Goal: Task Accomplishment & Management: Manage account settings

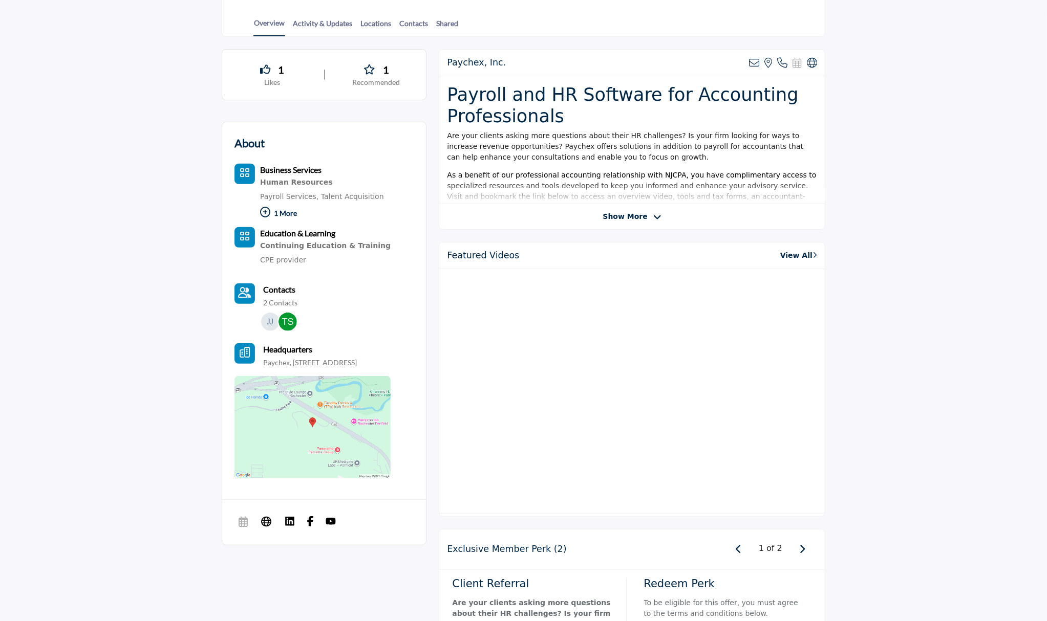
scroll to position [266, 0]
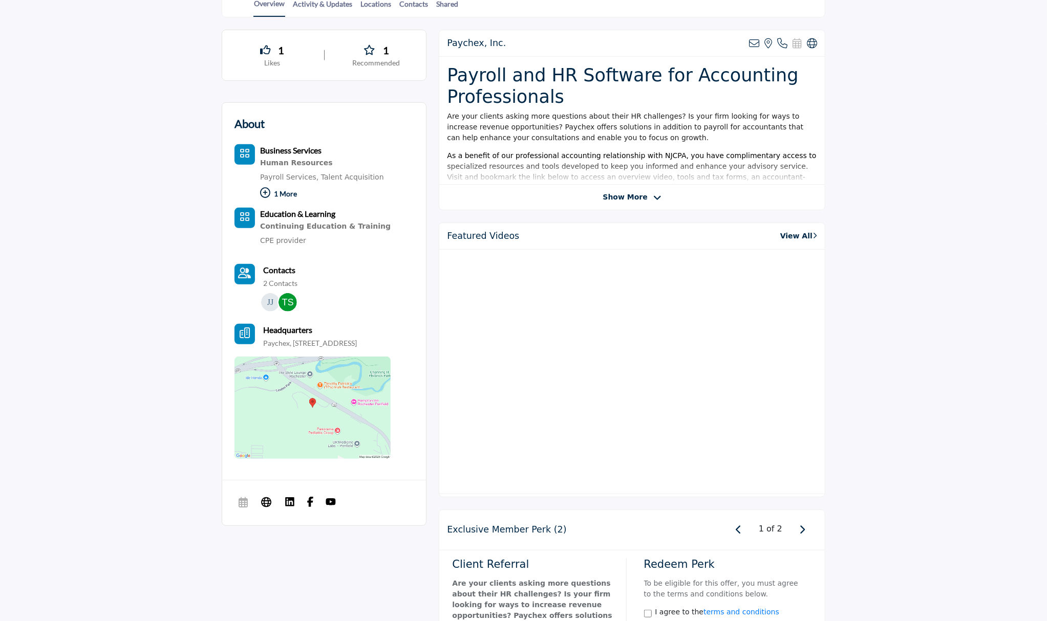
click at [278, 265] on b "Contacts" at bounding box center [279, 270] width 32 height 10
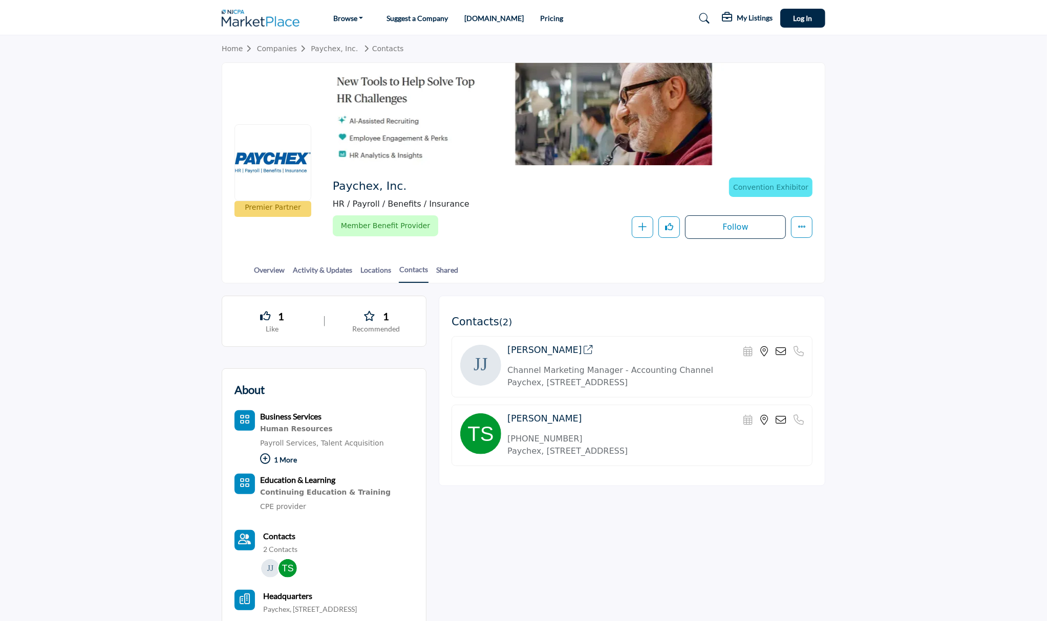
click at [540, 19] on link "Pricing" at bounding box center [551, 18] width 23 height 9
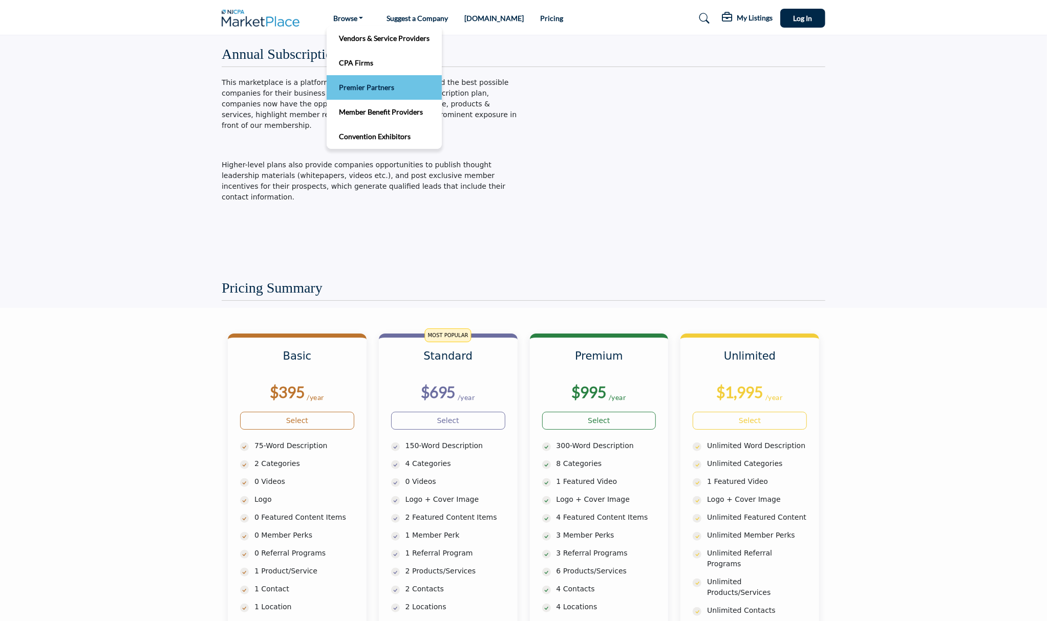
click at [358, 84] on link "Premier Partners" at bounding box center [384, 87] width 105 height 14
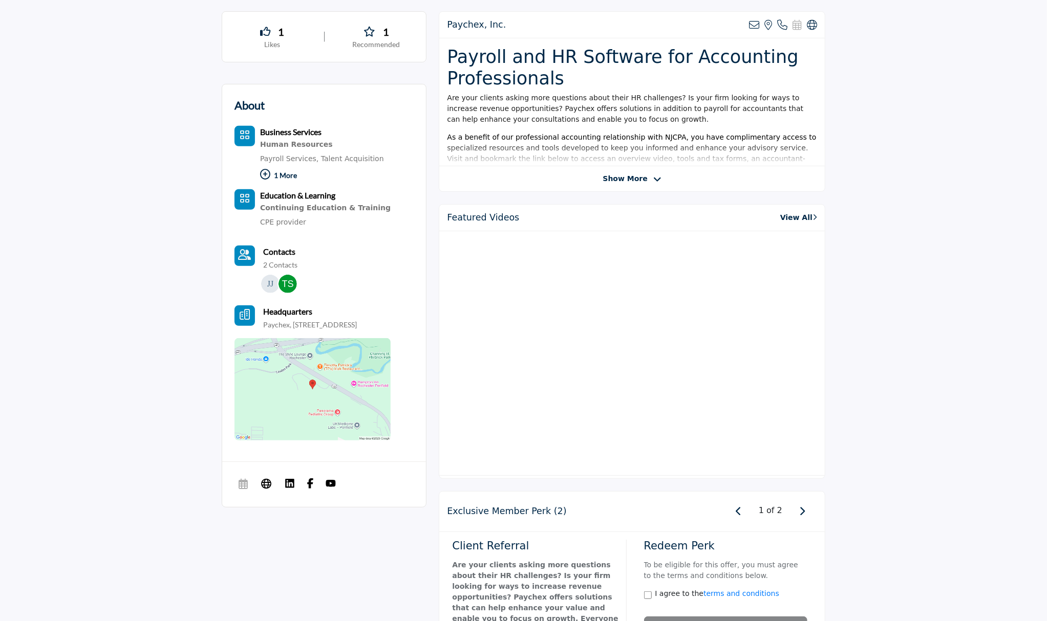
scroll to position [294, 0]
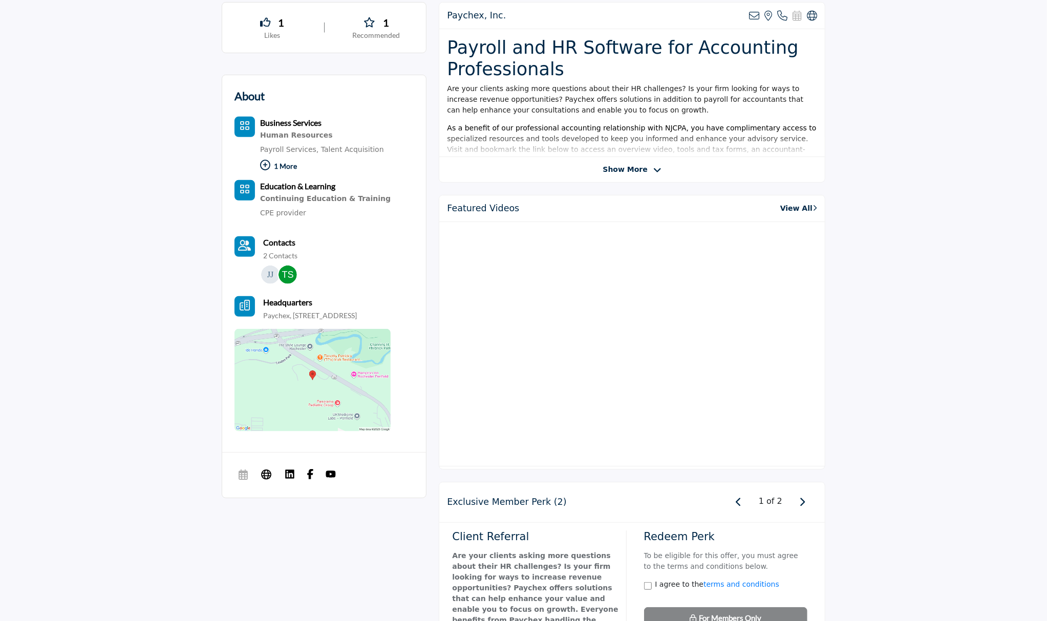
click at [243, 242] on icon "Contact-Employee Icon" at bounding box center [244, 246] width 13 height 10
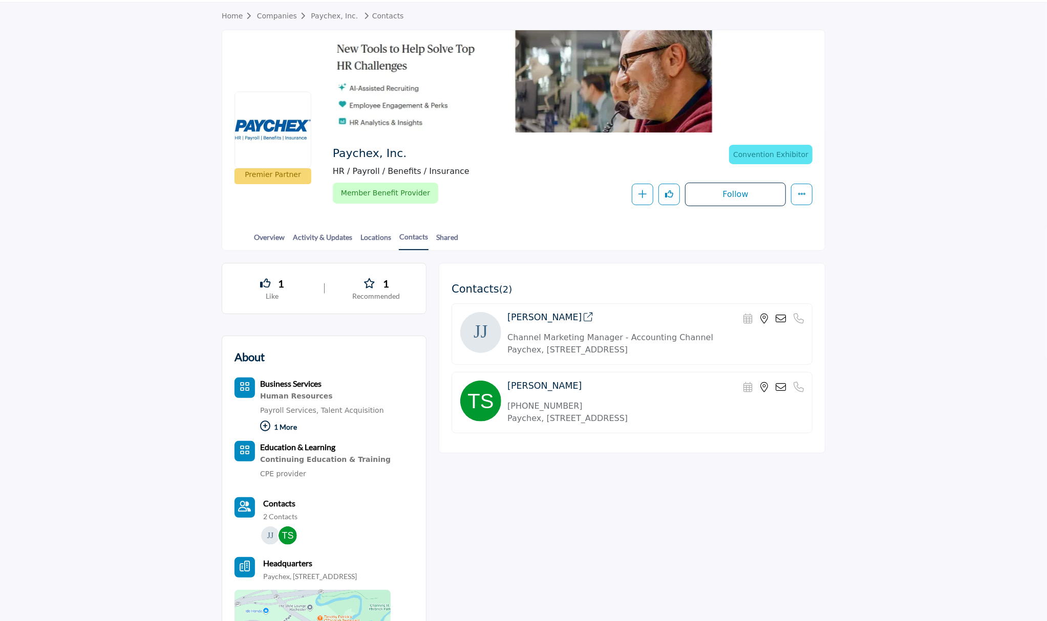
scroll to position [35, 0]
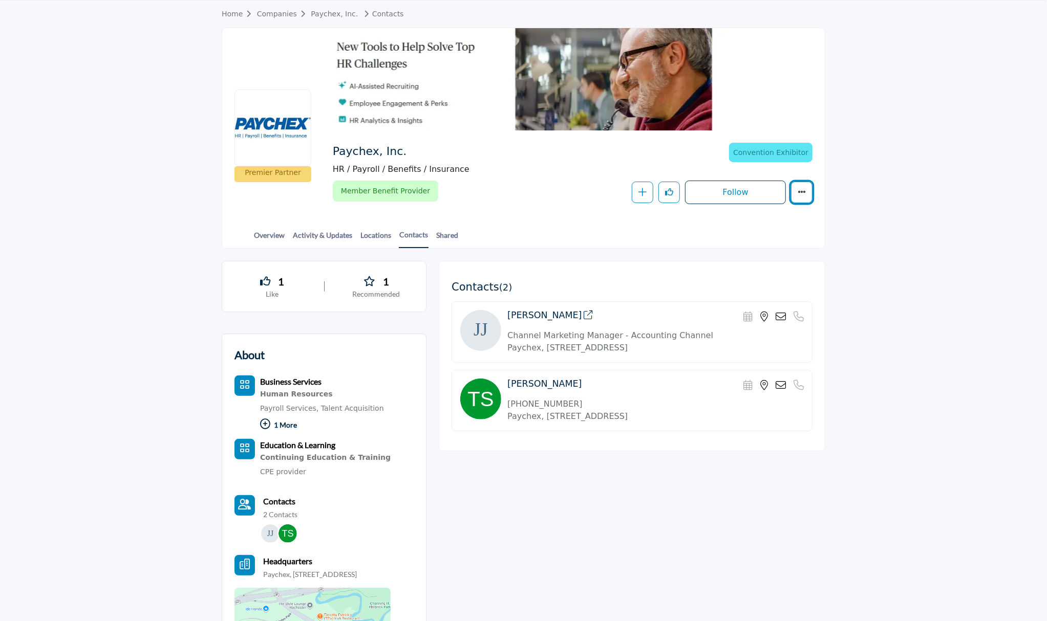
click at [803, 190] on icon "More details" at bounding box center [801, 192] width 8 height 8
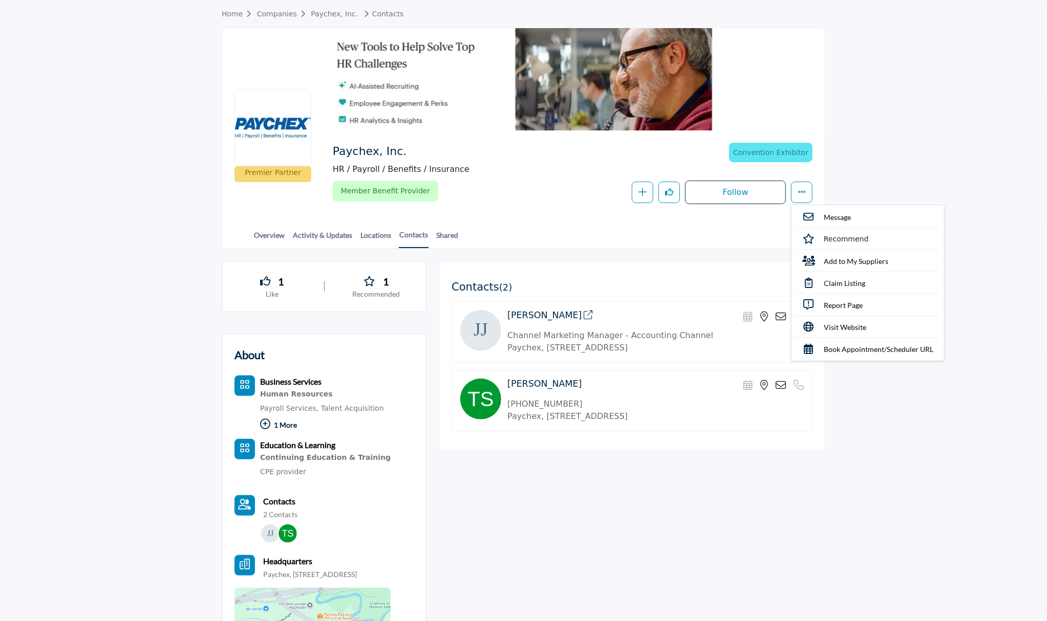
click at [584, 240] on div "Overview Activity & Updates Locations Contacts Shared" at bounding box center [536, 232] width 577 height 32
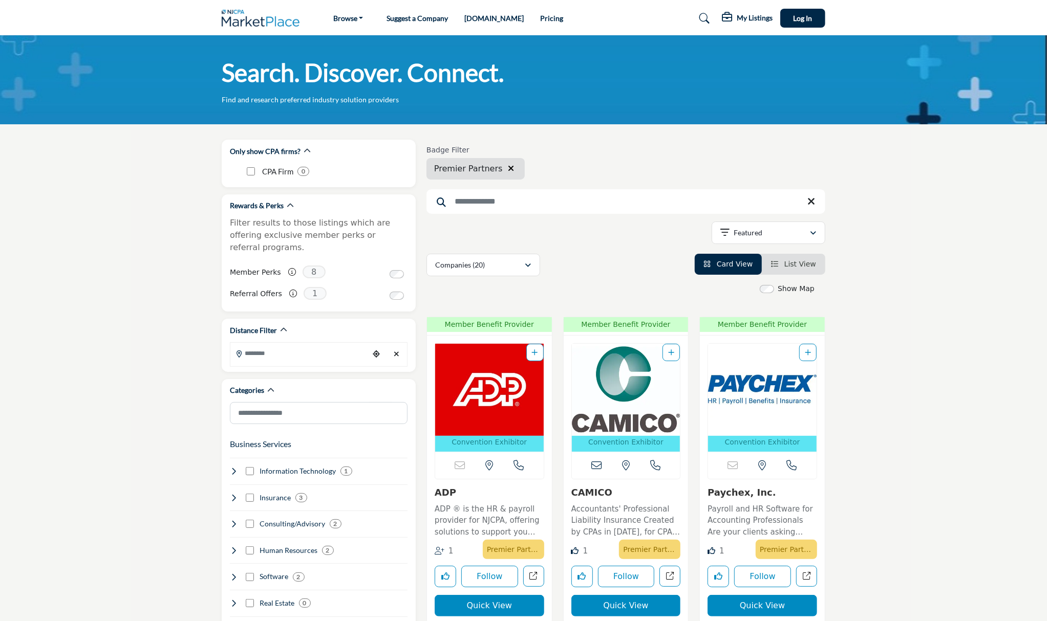
click at [754, 379] on img "Open Listing in new tab" at bounding box center [762, 390] width 108 height 92
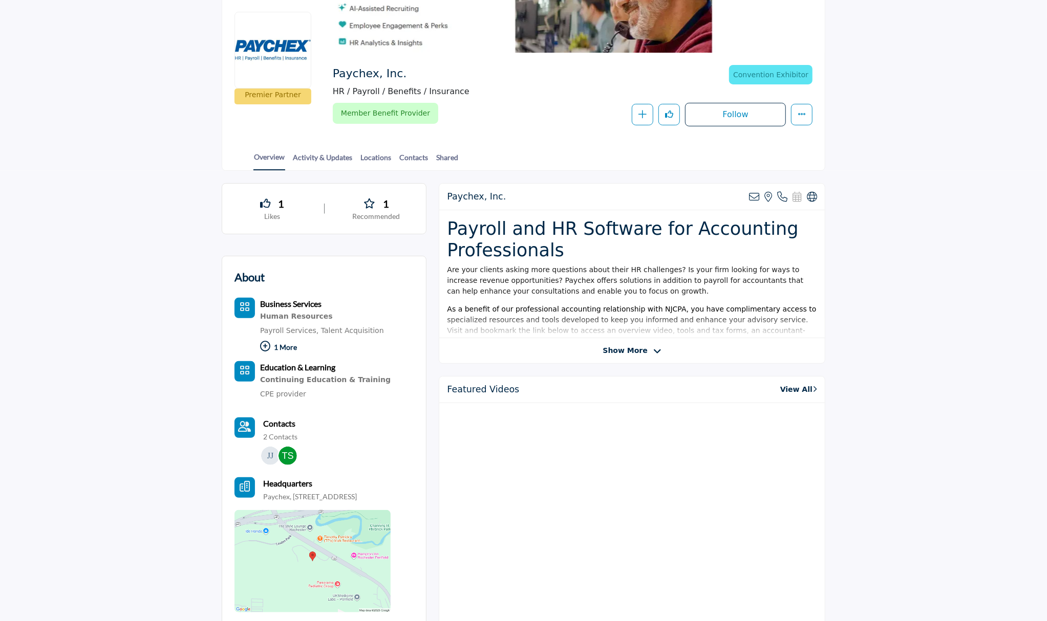
scroll to position [119, 0]
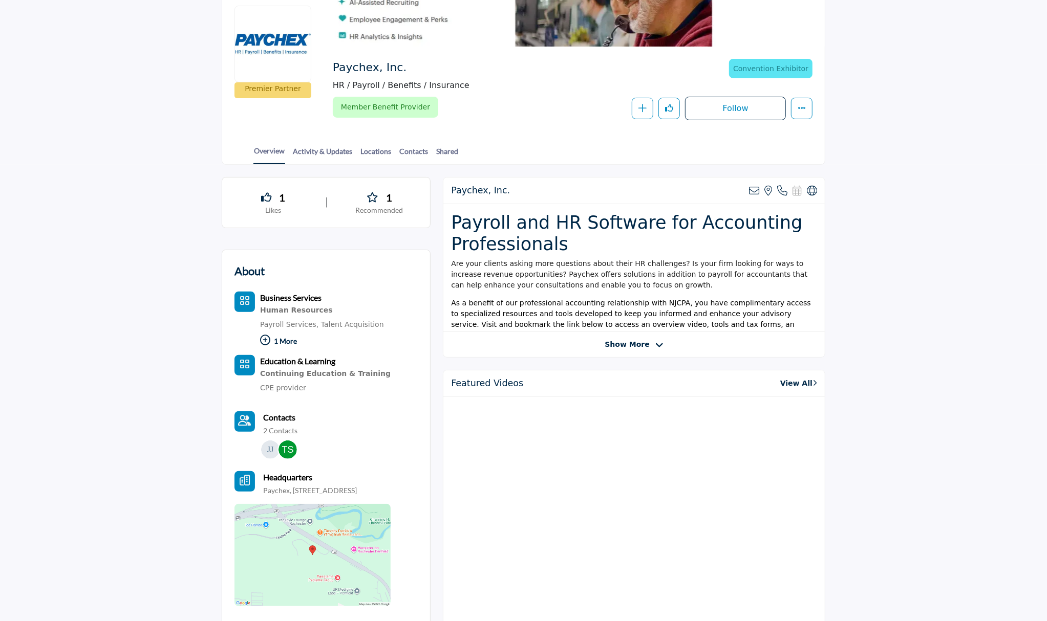
scroll to position [119, 0]
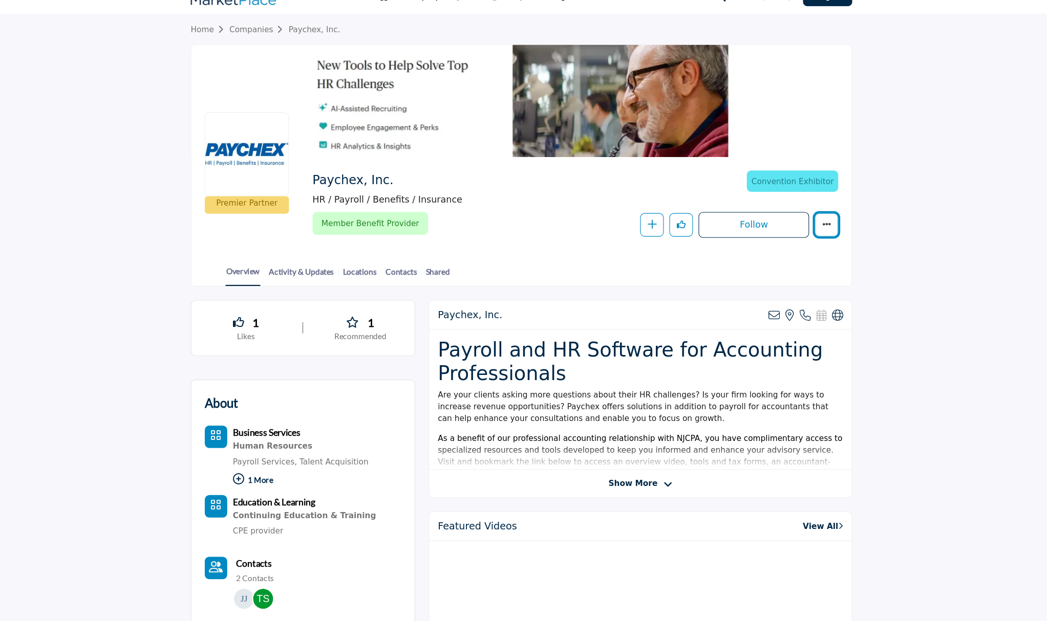
click at [805, 227] on icon "More details" at bounding box center [801, 227] width 8 height 8
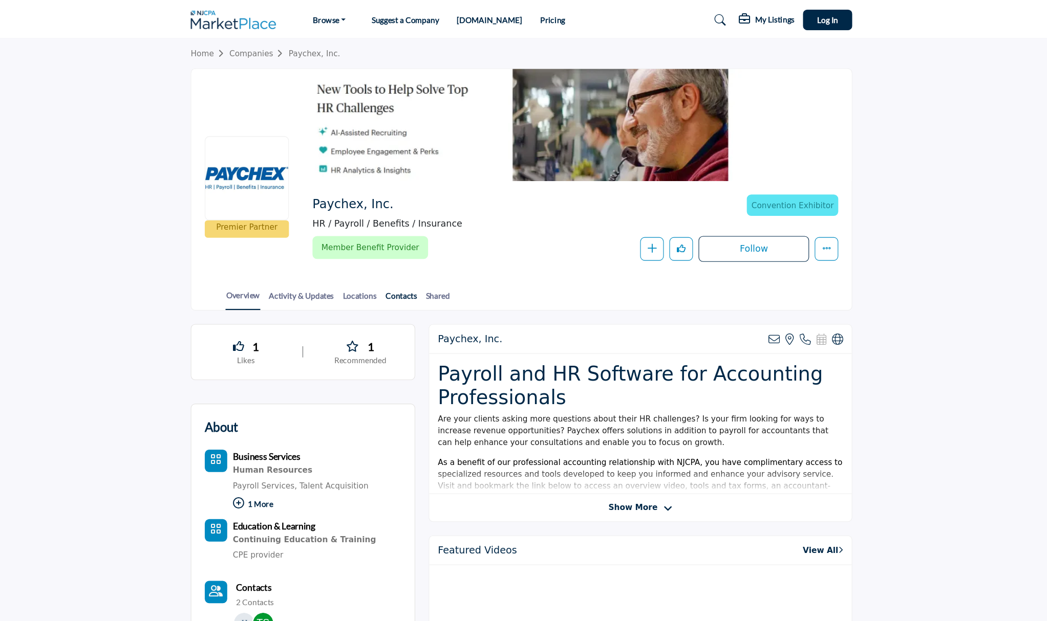
click at [416, 269] on link "Contacts" at bounding box center [414, 274] width 30 height 18
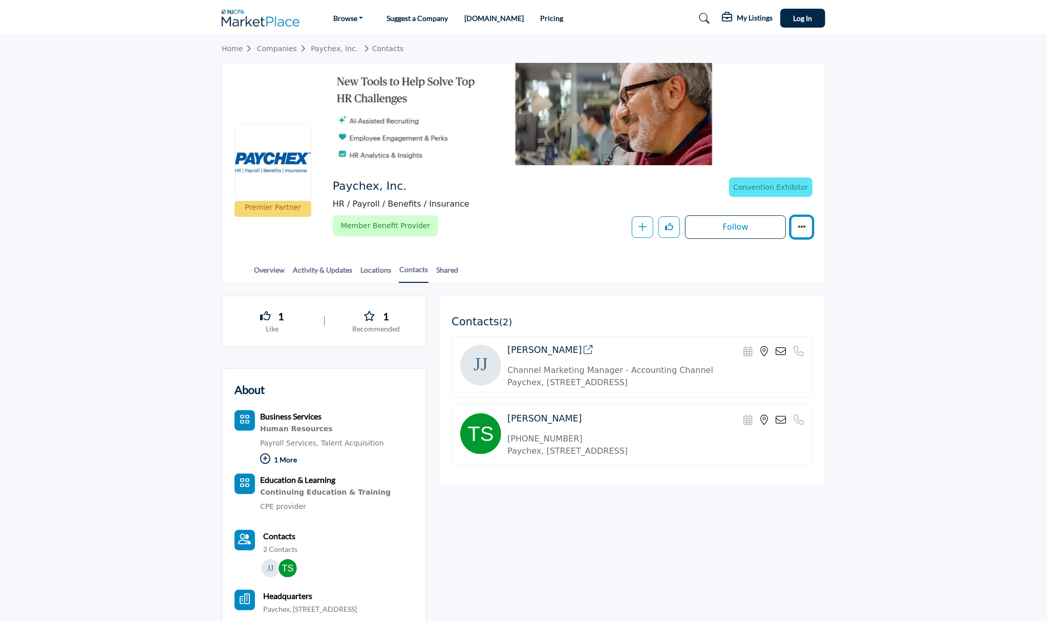
click at [805, 226] on icon "More details" at bounding box center [801, 227] width 8 height 8
click at [899, 520] on section "1 Like 1 Recommended About Business Services Human Resources Payroll Services, …" at bounding box center [523, 550] width 1047 height 532
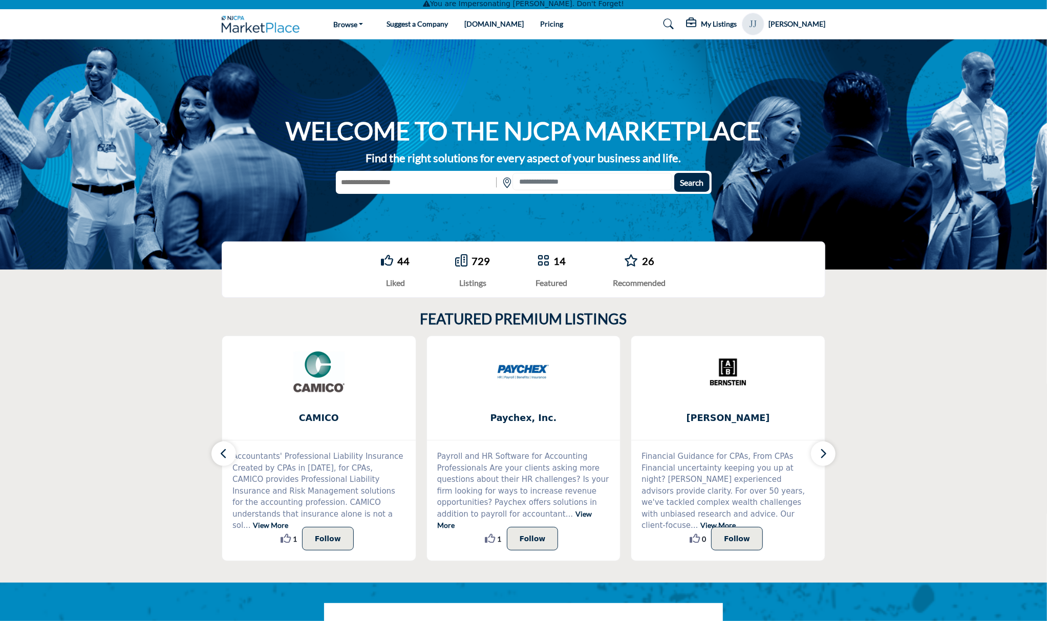
scroll to position [6, 0]
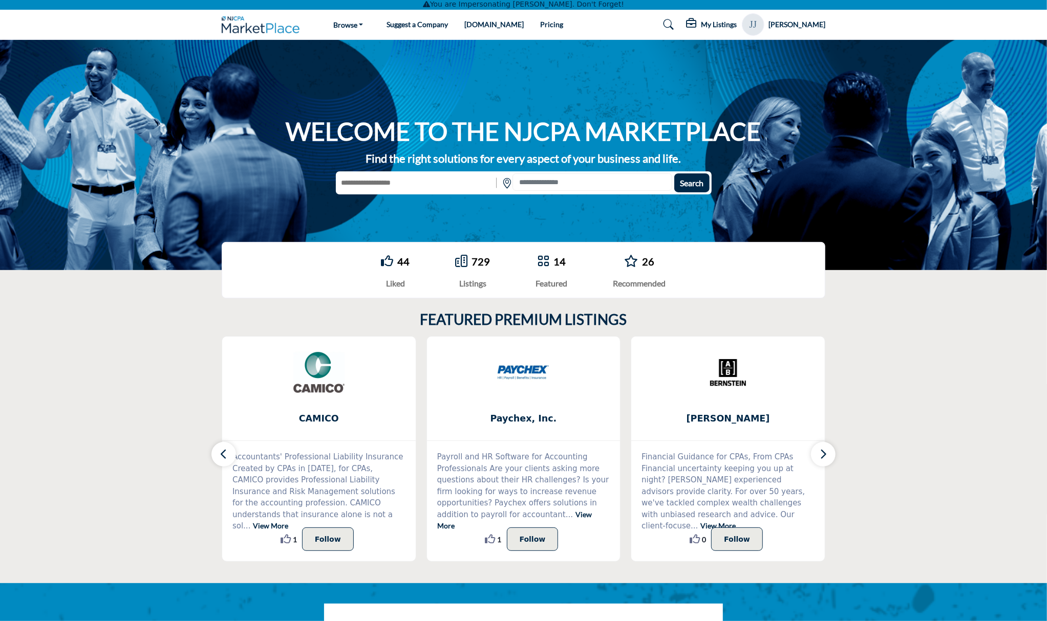
click at [533, 373] on img at bounding box center [522, 372] width 51 height 51
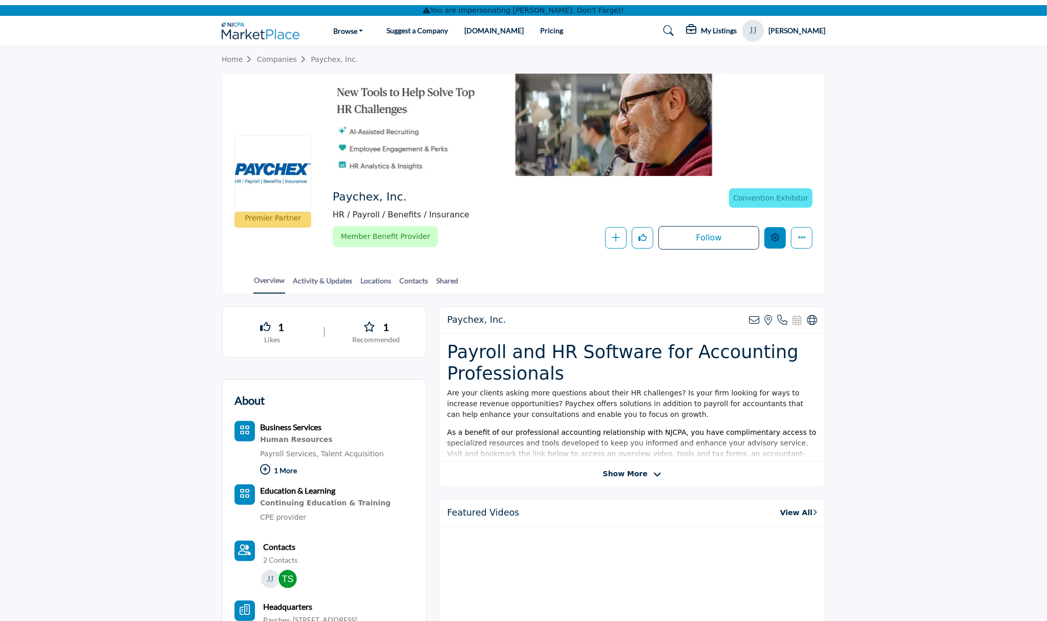
click at [772, 236] on icon "Edit company" at bounding box center [775, 237] width 8 height 8
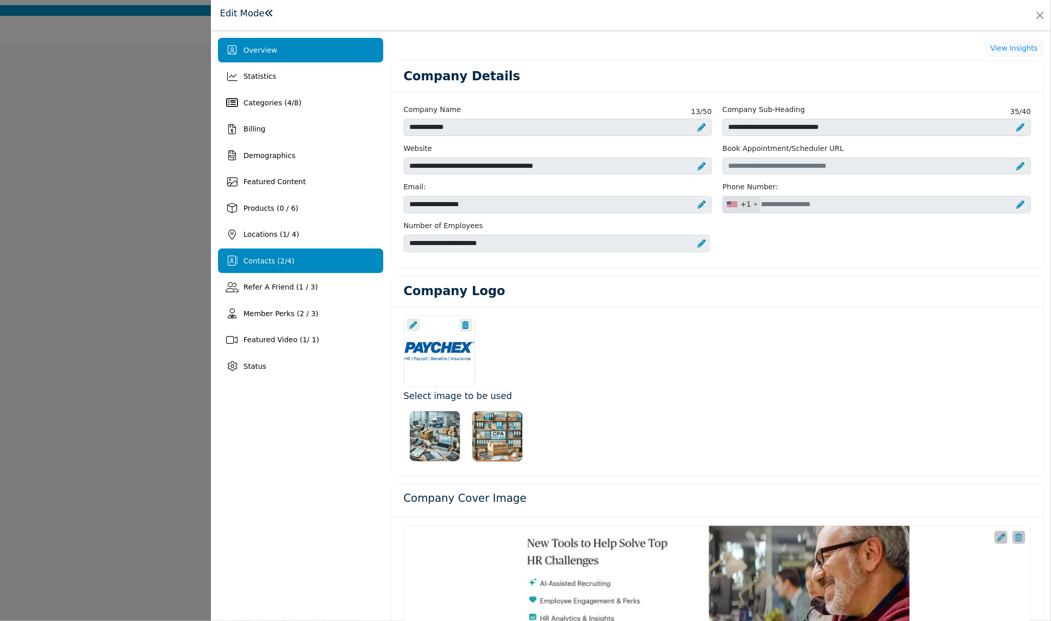
click at [260, 257] on span "Contacts ( 2 / 4 )" at bounding box center [269, 261] width 51 height 8
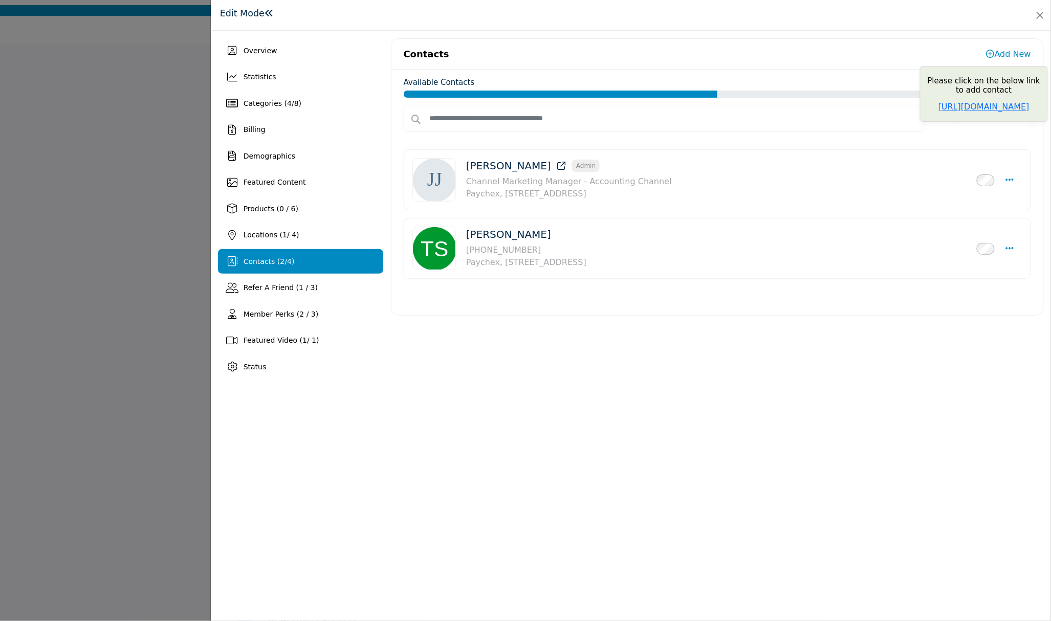
click at [998, 51] on link "Add New" at bounding box center [1009, 54] width 45 height 10
click at [989, 112] on link "https://connect.njcpa.org/profile?UserKey=5f247e4f-8cf6-4814-a7b0-9d795c5fd969" at bounding box center [984, 107] width 91 height 10
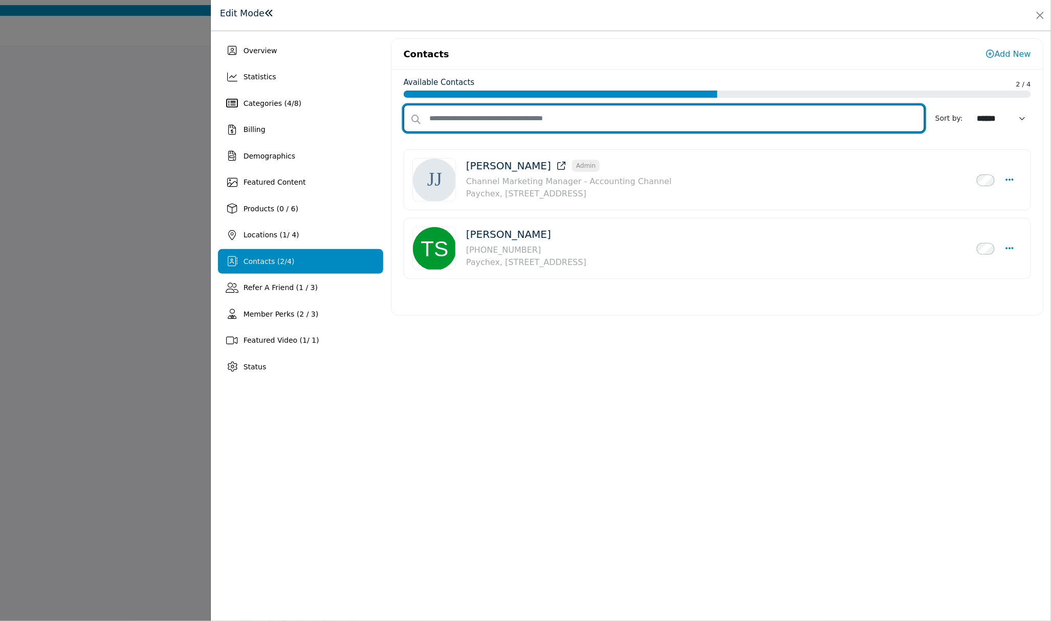
click at [473, 121] on input "text" at bounding box center [664, 118] width 521 height 27
type input "*******"
select select "*********"
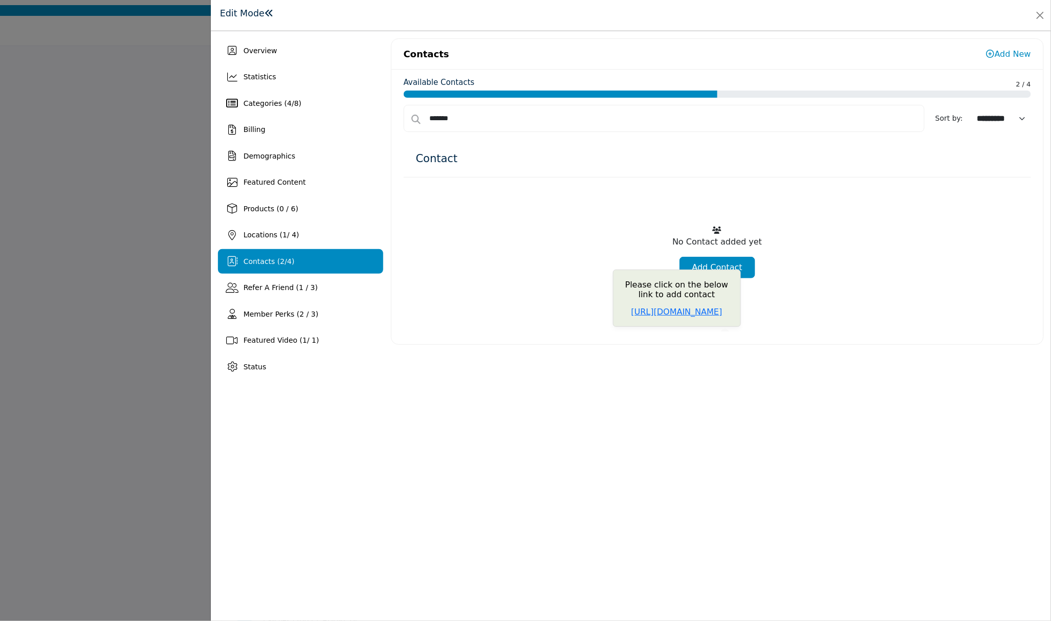
click at [725, 270] on span "Please click on the below link to add contact https://connect.njcpa.org/profile…" at bounding box center [677, 298] width 128 height 57
click at [692, 317] on link "https://connect.njcpa.org/profile?UserKey=5f247e4f-8cf6-4814-a7b0-9d795c5fd969" at bounding box center [677, 312] width 91 height 10
click at [711, 263] on link "Add Contact" at bounding box center [718, 267] width 76 height 21
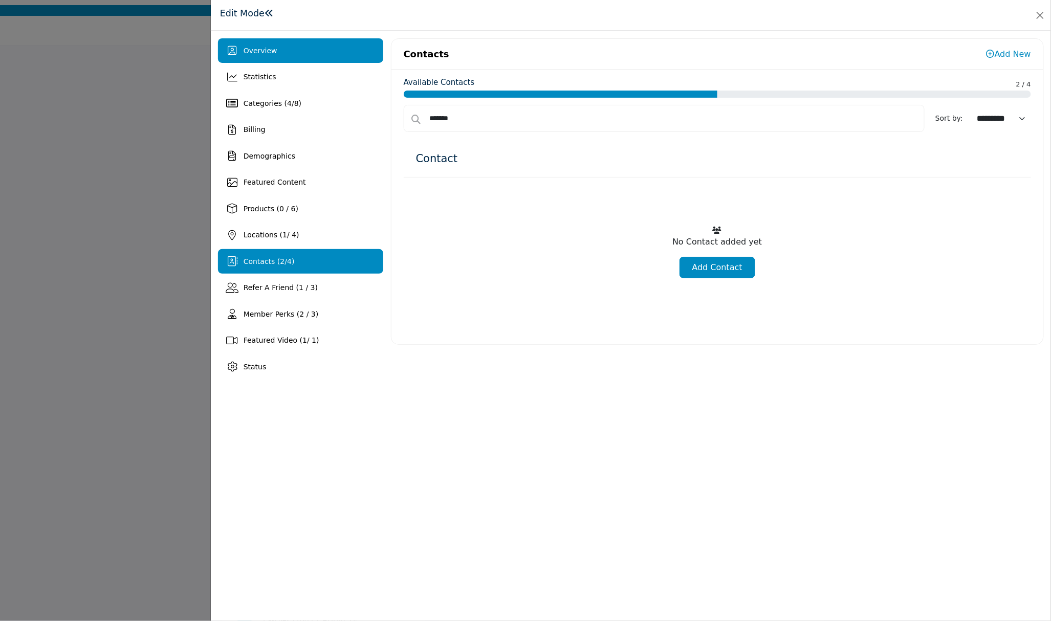
click at [270, 47] on span "Overview" at bounding box center [261, 51] width 34 height 8
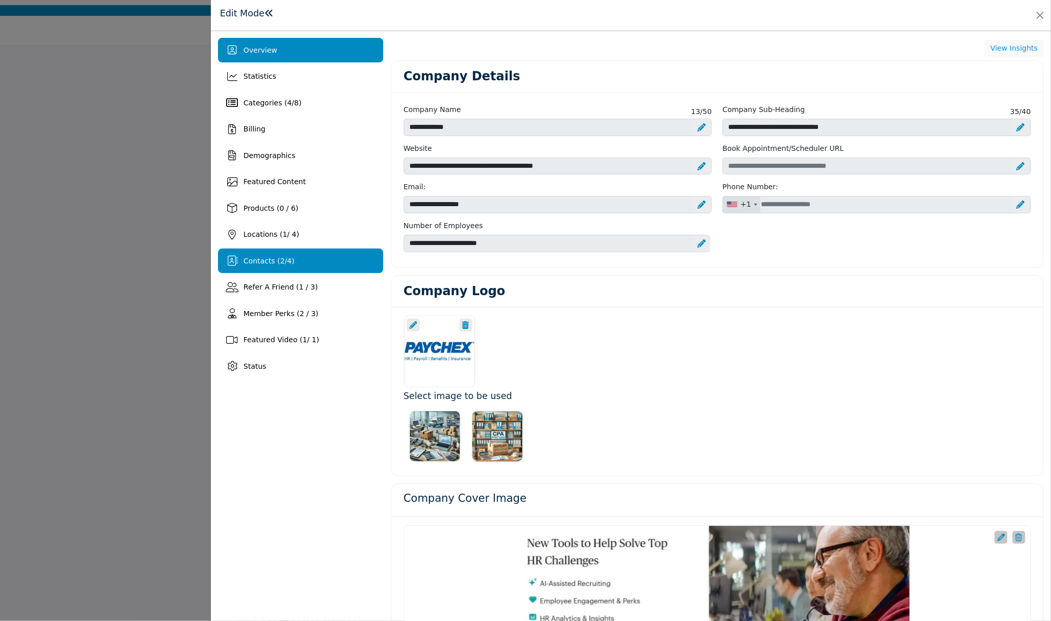
click at [251, 253] on div "Contacts ( 2 / 4 )" at bounding box center [300, 261] width 165 height 25
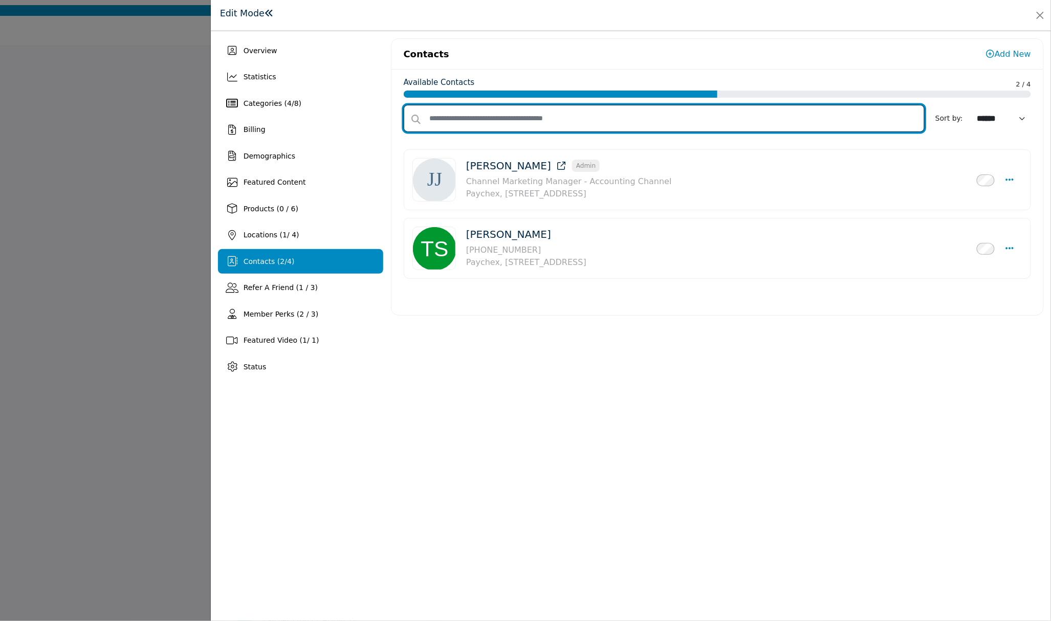
click at [471, 119] on input "text" at bounding box center [664, 118] width 521 height 27
type input "*******"
select select "*********"
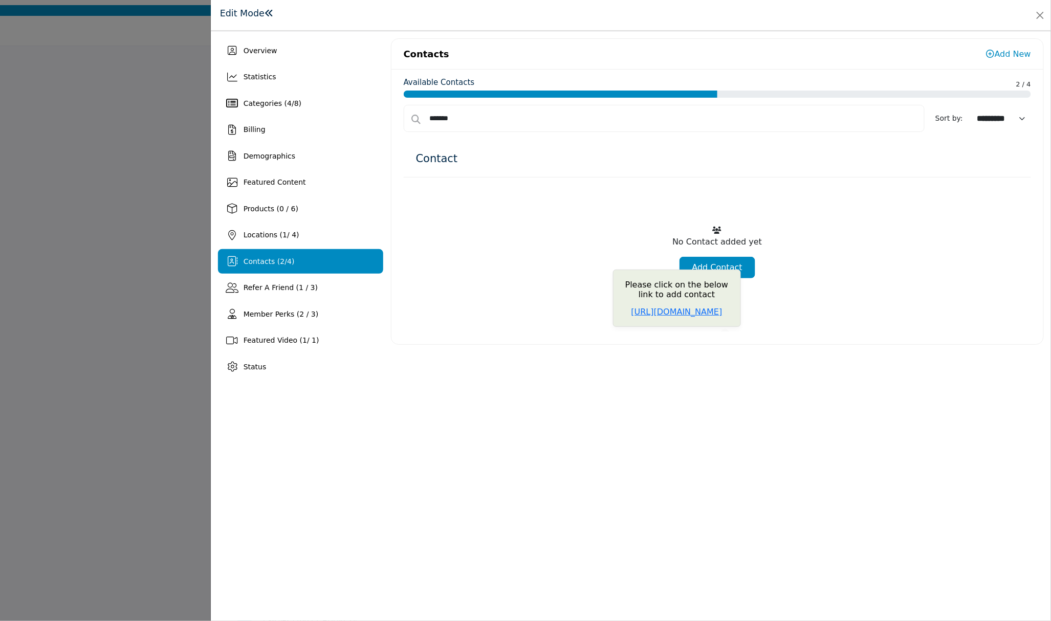
click at [711, 267] on link "Add Contact" at bounding box center [718, 267] width 76 height 21
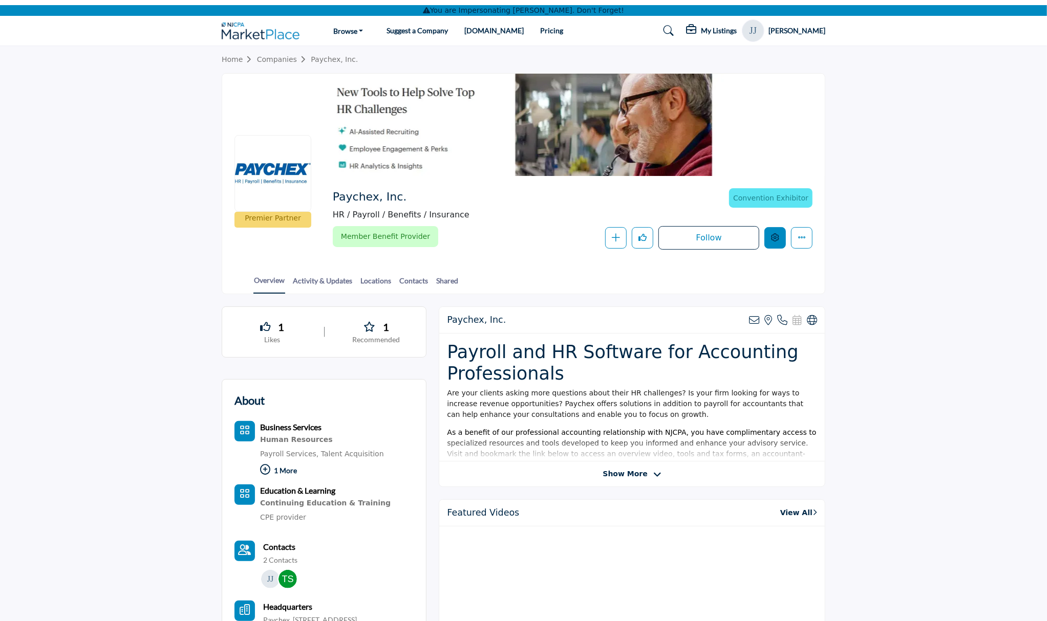
click at [771, 240] on icon "Edit company" at bounding box center [775, 237] width 8 height 8
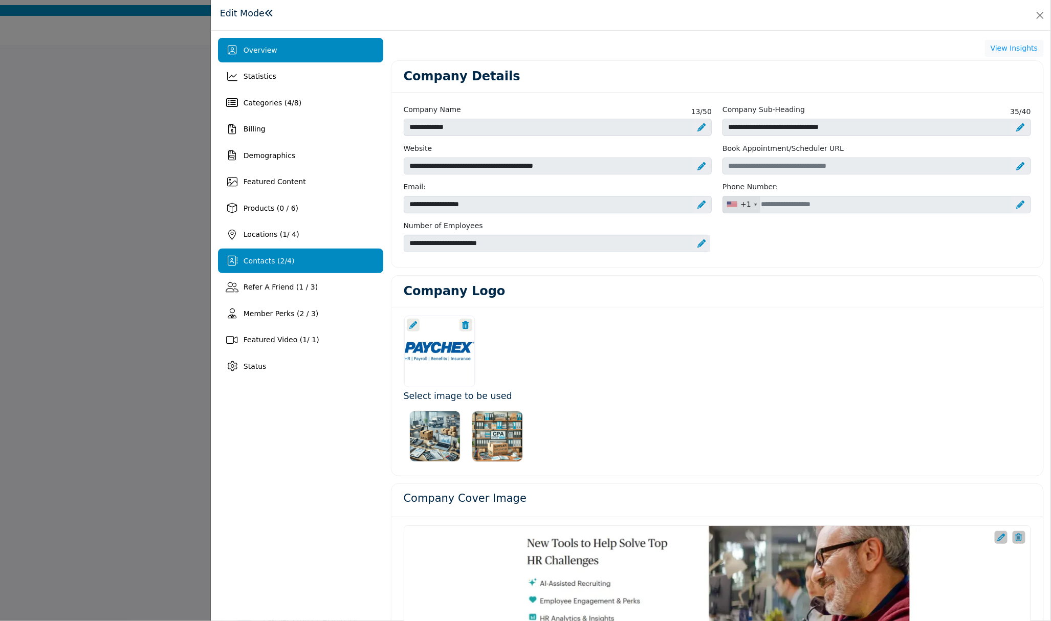
click at [255, 258] on span "Contacts ( 2 / 4 )" at bounding box center [269, 261] width 51 height 8
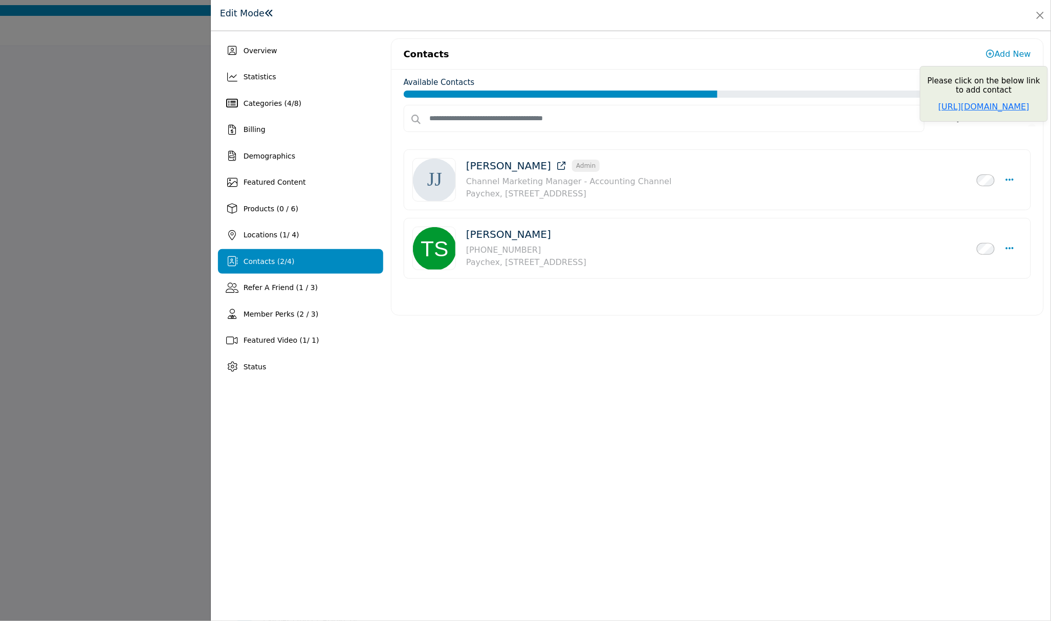
click at [992, 112] on link "https://connect.njcpa.org/profile?UserKey=5f247e4f-8cf6-4814-a7b0-9d795c5fd969" at bounding box center [984, 107] width 91 height 10
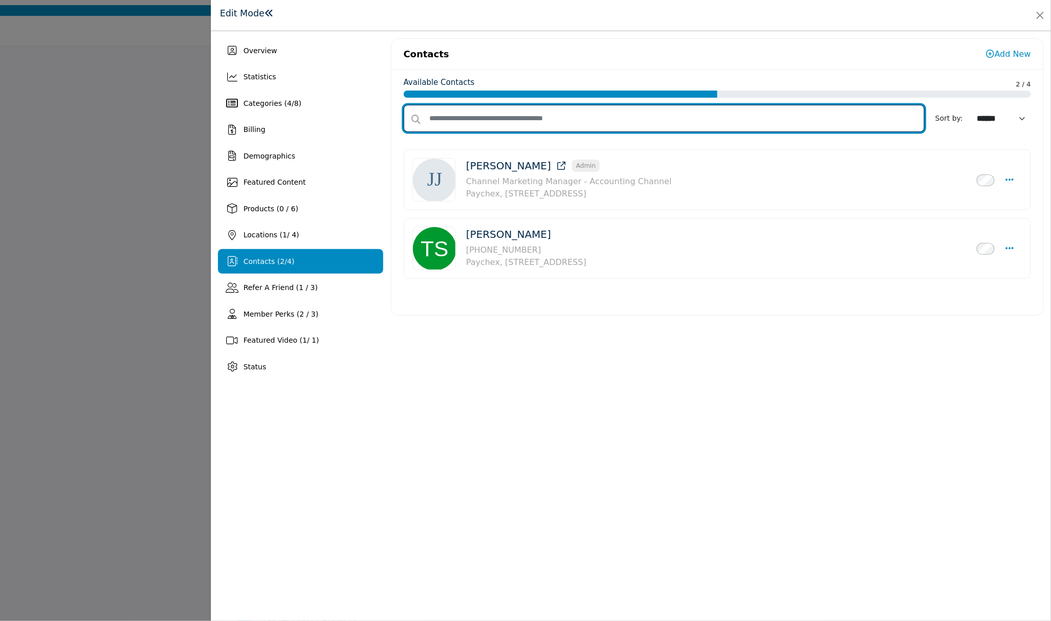
click at [457, 122] on input "text" at bounding box center [664, 118] width 521 height 27
type input "*"
type input "*******"
select select "*********"
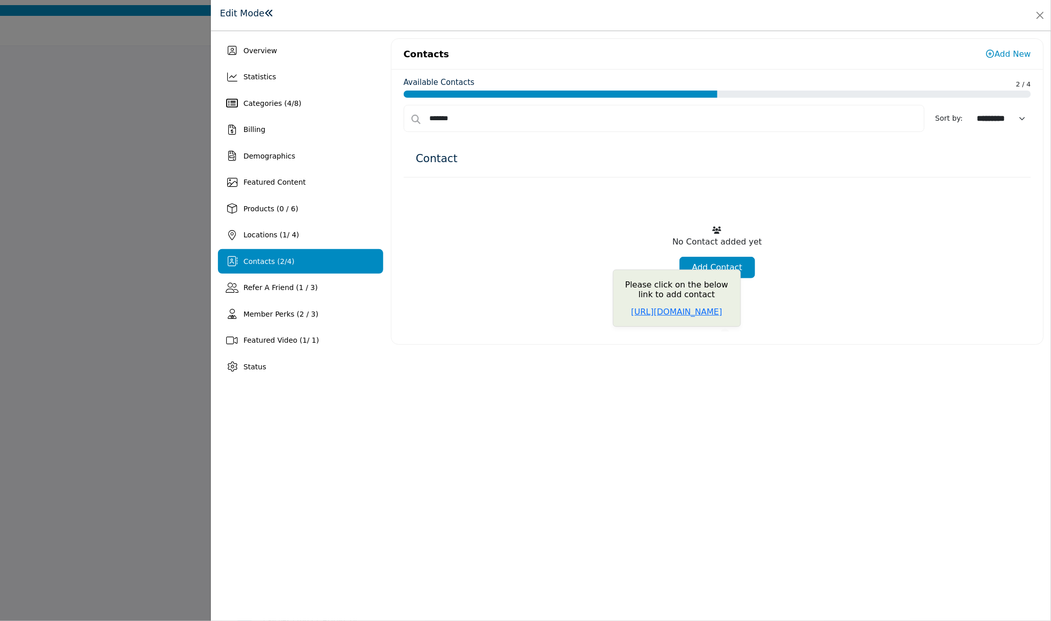
click at [727, 270] on span "Please click on the below link to add contact https://connect.njcpa.org/profile…" at bounding box center [677, 298] width 128 height 57
click at [705, 271] on span "Please click on the below link to add contact https://connect.njcpa.org/profile…" at bounding box center [677, 298] width 128 height 57
click at [668, 317] on link "https://connect.njcpa.org/profile?UserKey=5f247e4f-8cf6-4814-a7b0-9d795c5fd969" at bounding box center [677, 312] width 91 height 10
click at [162, 70] on div at bounding box center [525, 310] width 1051 height 621
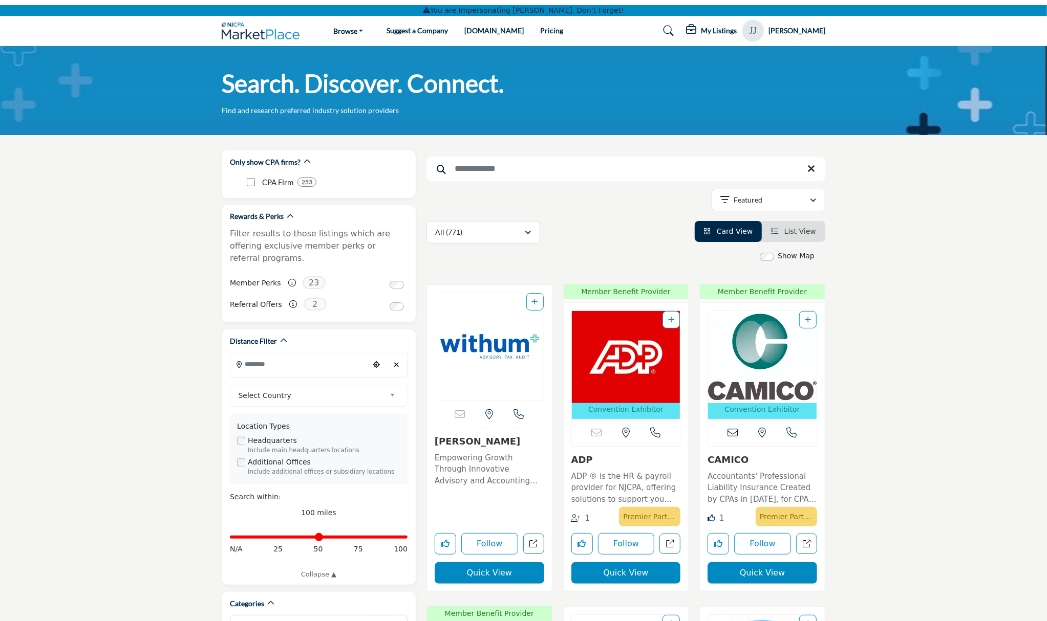
click at [473, 168] on input "Search Keyword" at bounding box center [625, 169] width 399 height 25
type input "*******"
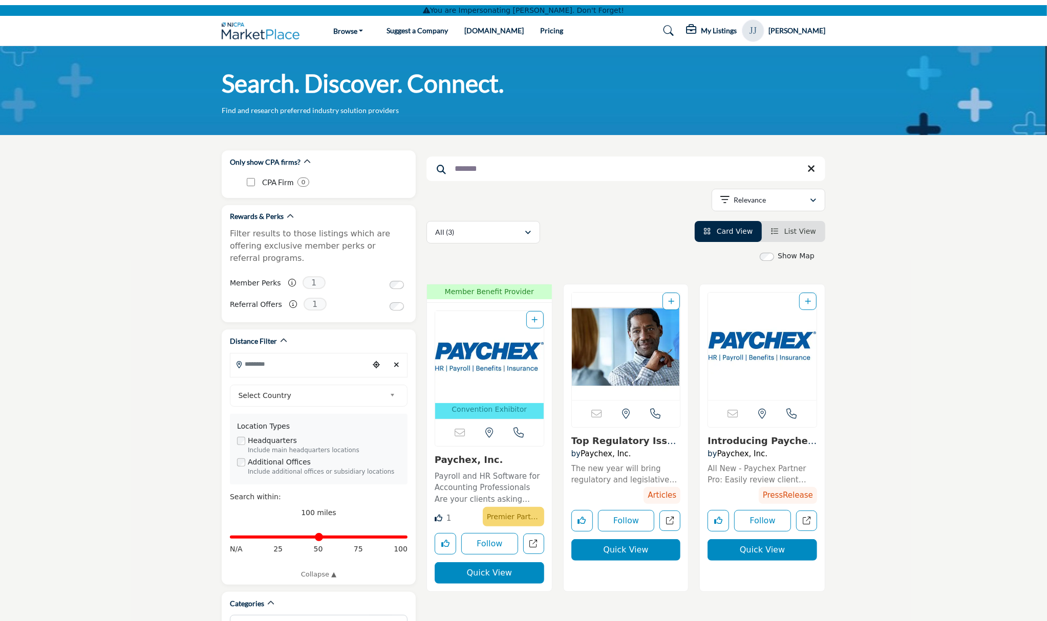
click at [479, 357] on img "Open Listing in new tab" at bounding box center [489, 357] width 108 height 92
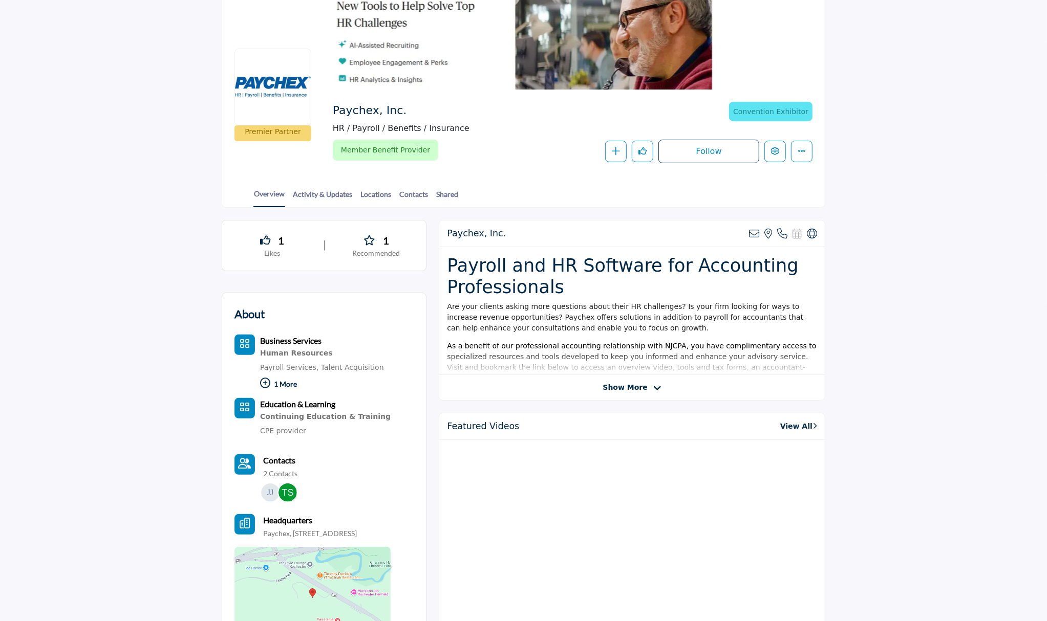
scroll to position [90, 0]
